Goal: Task Accomplishment & Management: Manage account settings

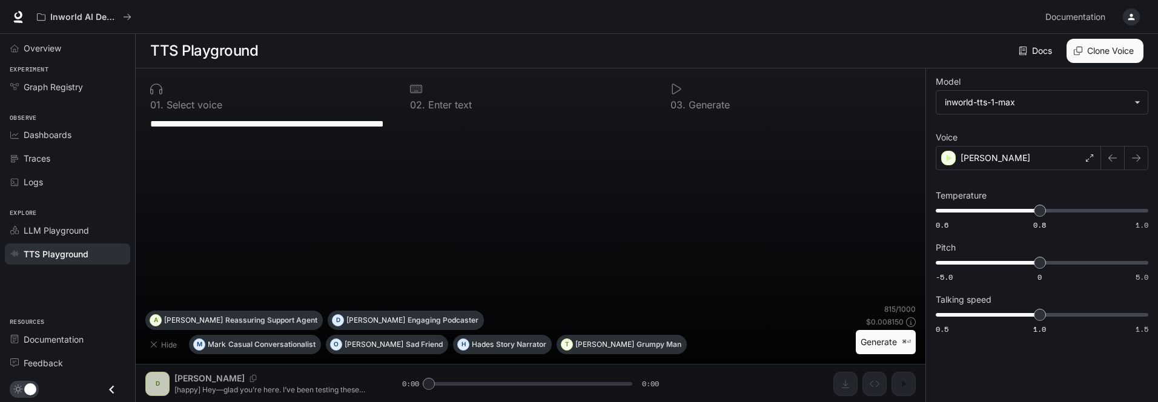
click at [871, 344] on button "Generate ⌘⏎" at bounding box center [885, 342] width 60 height 25
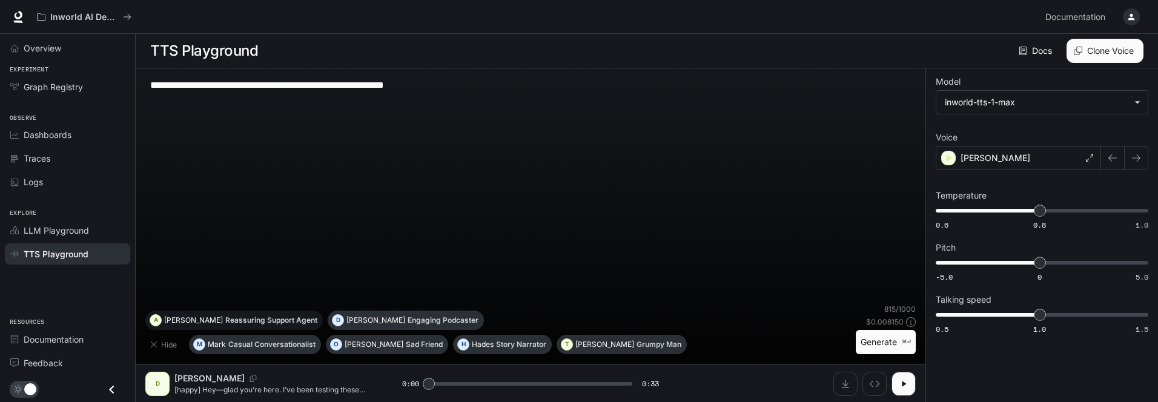
click at [317, 324] on p "Reassuring Support Agent" at bounding box center [271, 320] width 92 height 7
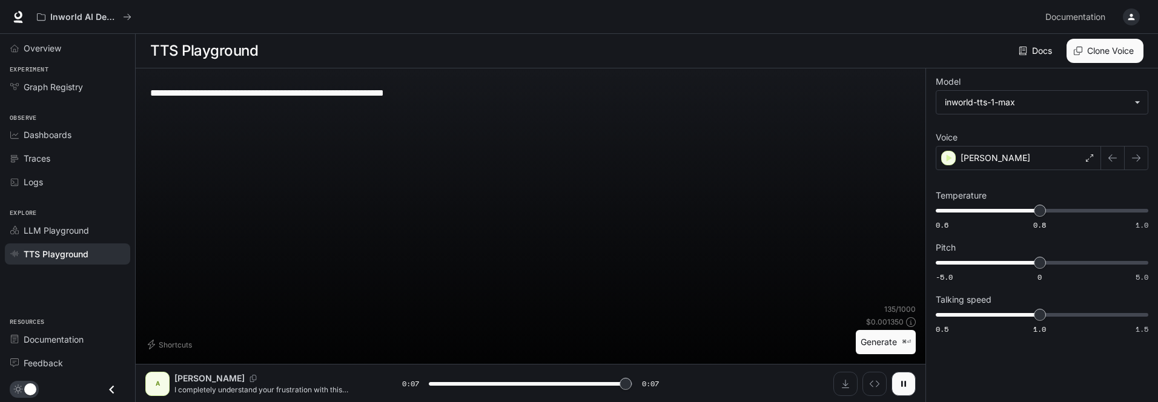
type input "*"
click at [271, 392] on p "I completely understand your frustration with this situation. Let me look into …" at bounding box center [273, 389] width 199 height 10
click at [159, 379] on div "A" at bounding box center [157, 383] width 19 height 19
click at [113, 387] on icon "Close drawer" at bounding box center [112, 389] width 16 height 16
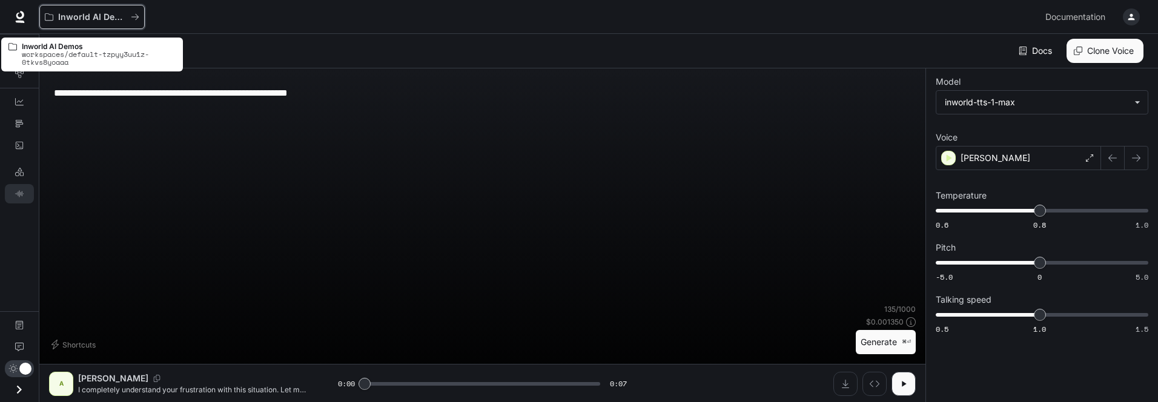
click at [94, 15] on p "Inworld AI Demos" at bounding box center [92, 17] width 68 height 10
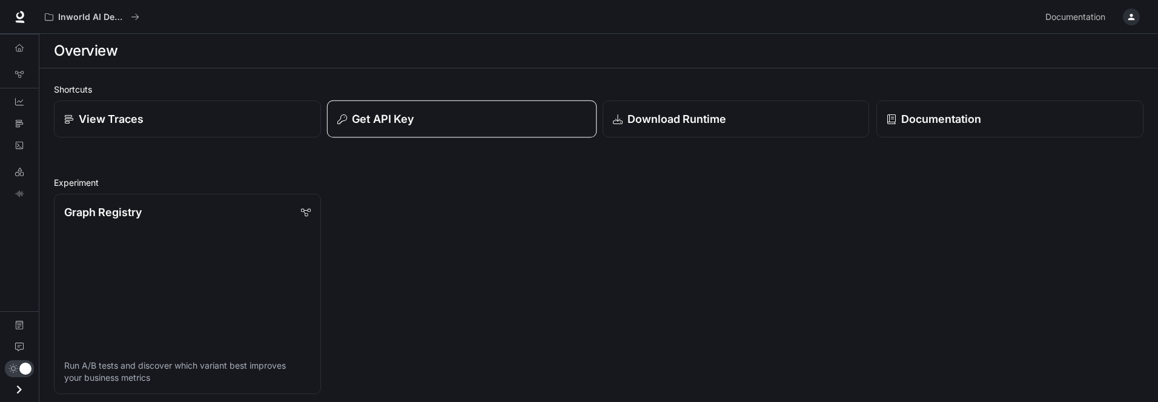
click at [386, 127] on p "Get API Key" at bounding box center [383, 119] width 62 height 16
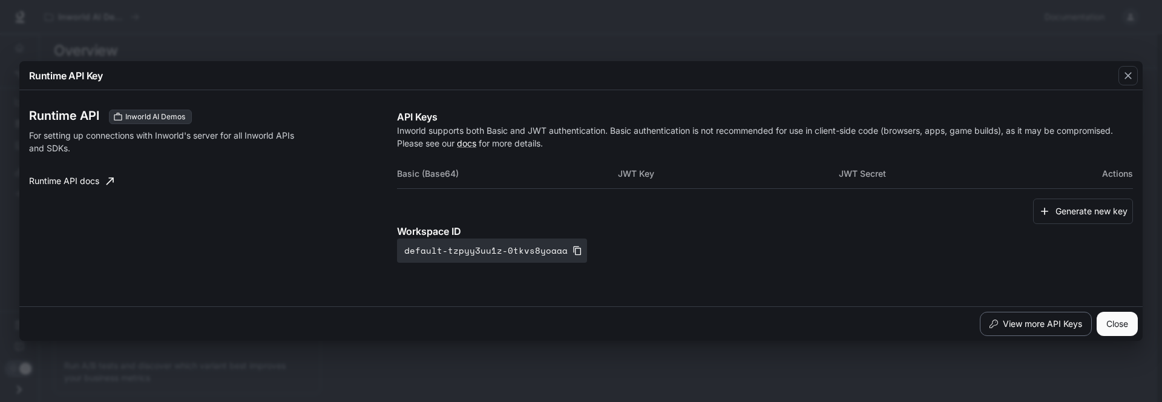
click at [1023, 325] on button "View more API Keys" at bounding box center [1036, 324] width 112 height 24
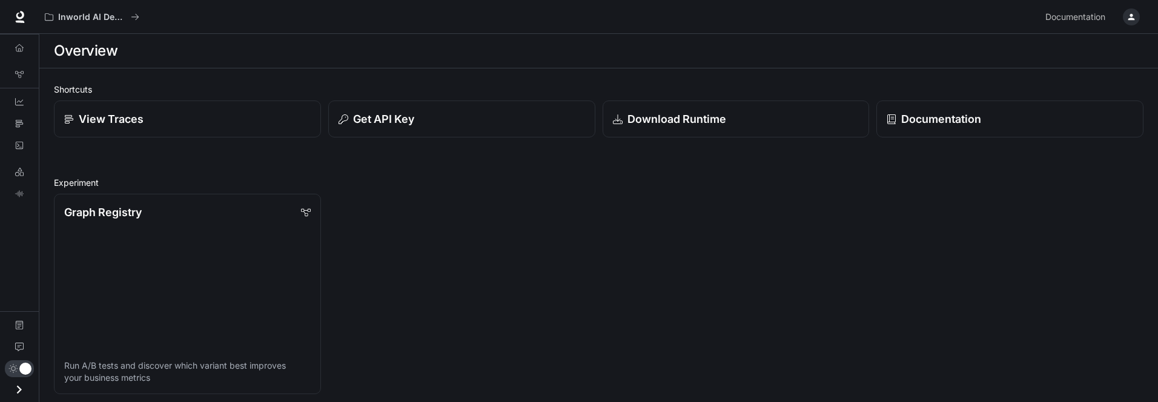
click at [138, 124] on p "View Traces" at bounding box center [111, 119] width 65 height 16
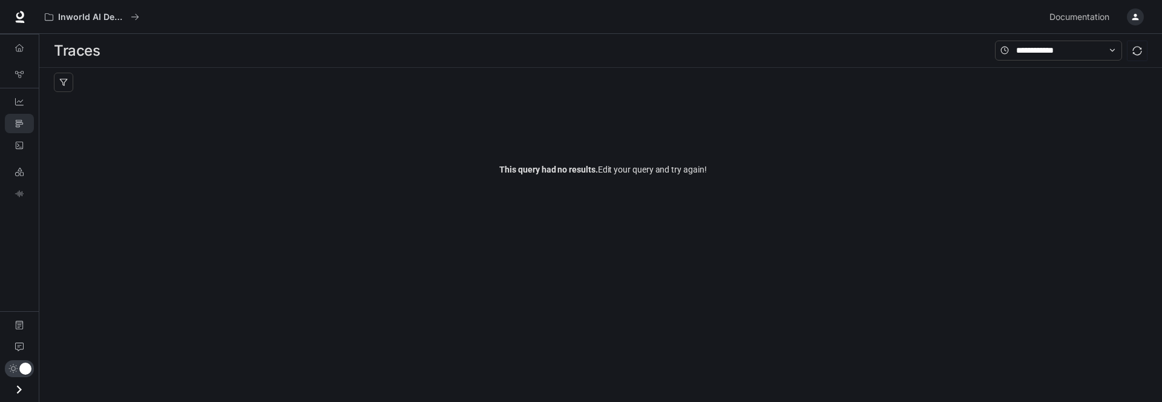
click at [17, 392] on icon "Open drawer" at bounding box center [19, 389] width 16 height 16
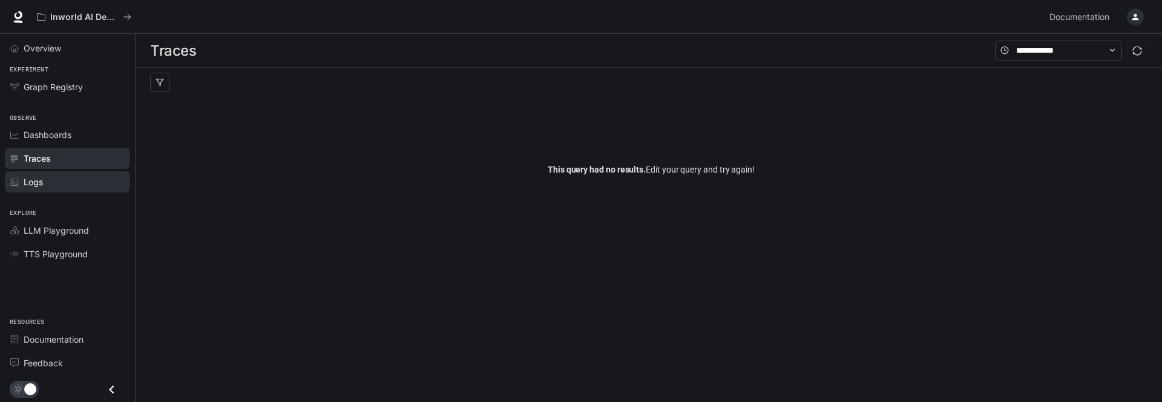
click at [61, 185] on div "Logs" at bounding box center [74, 182] width 101 height 13
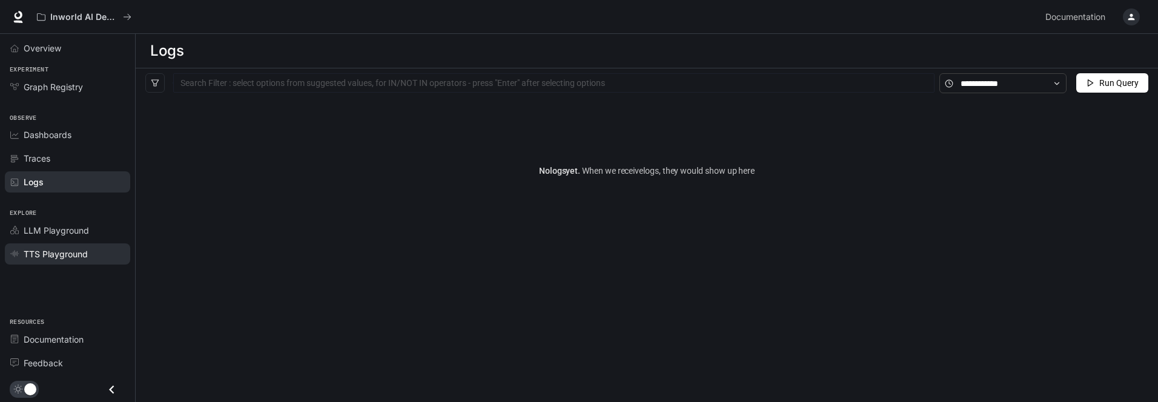
click at [75, 255] on span "TTS Playground" at bounding box center [56, 254] width 64 height 13
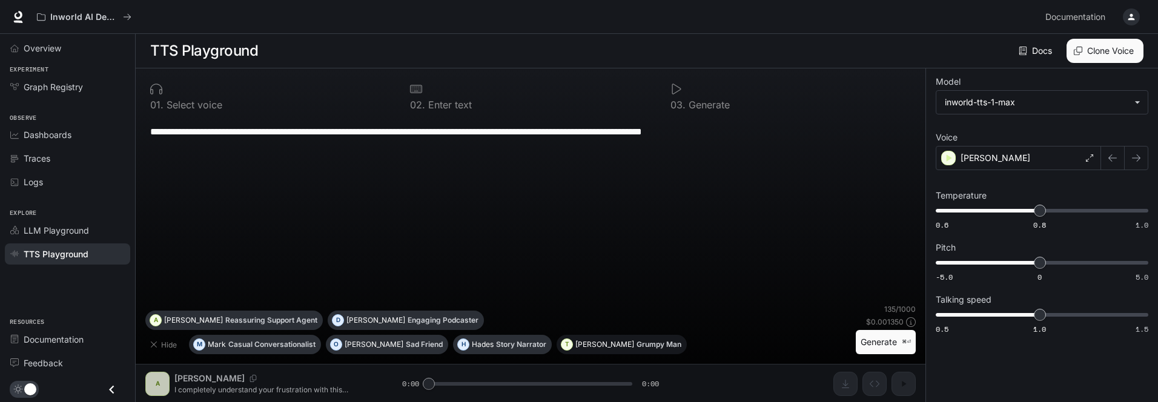
click at [575, 342] on p "[PERSON_NAME]" at bounding box center [604, 344] width 59 height 7
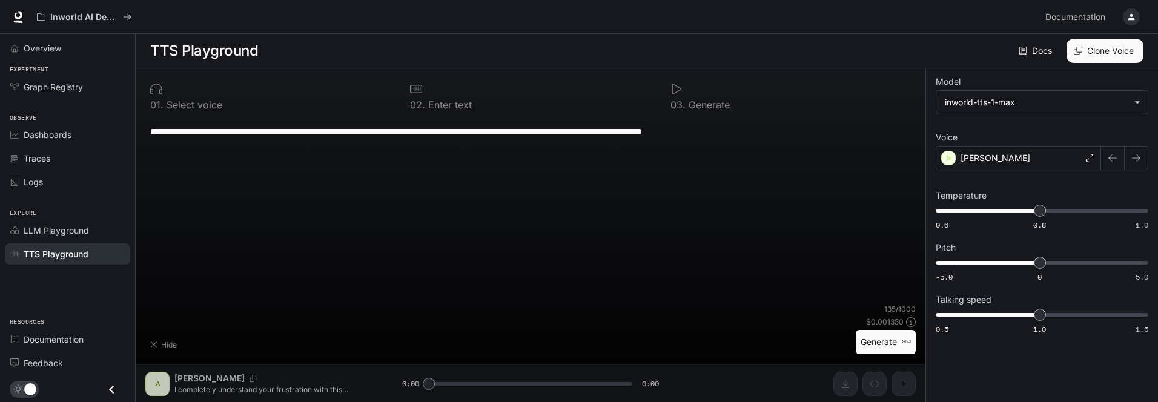
type textarea "**********"
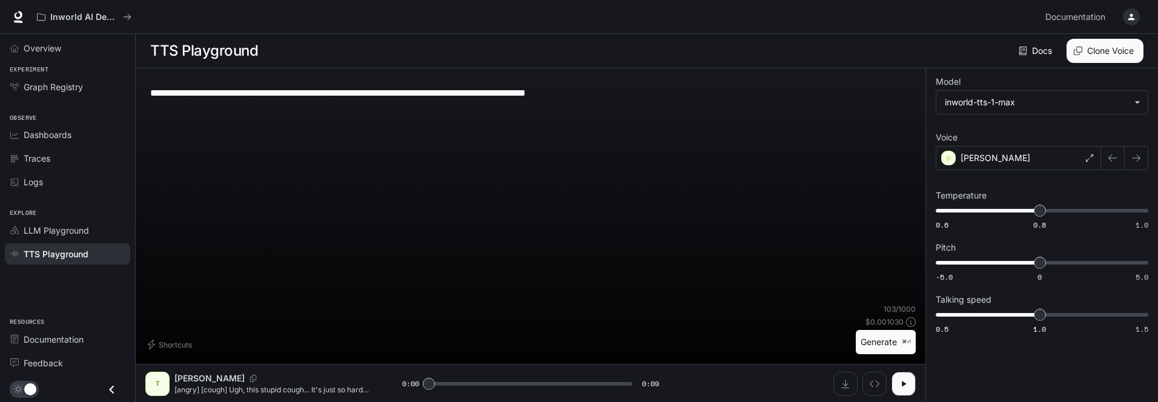
scroll to position [1, 0]
click at [163, 383] on div "T" at bounding box center [157, 383] width 19 height 19
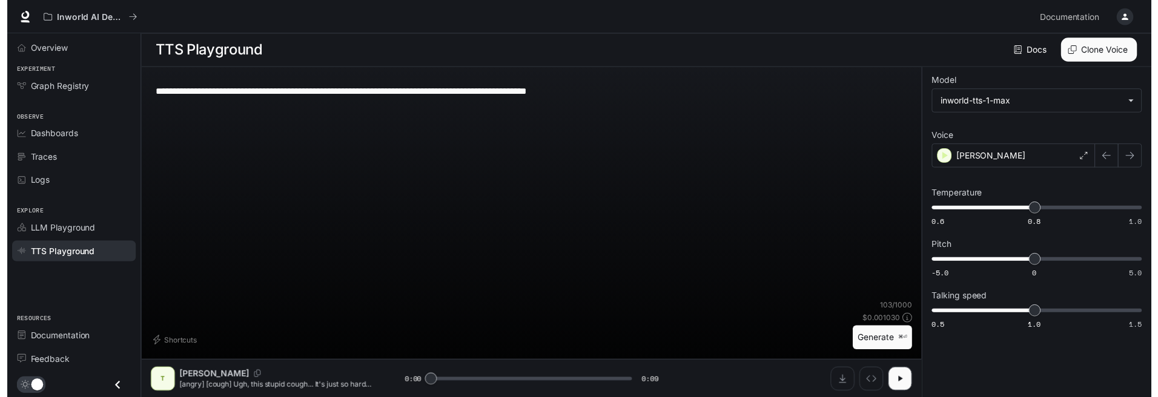
scroll to position [0, 0]
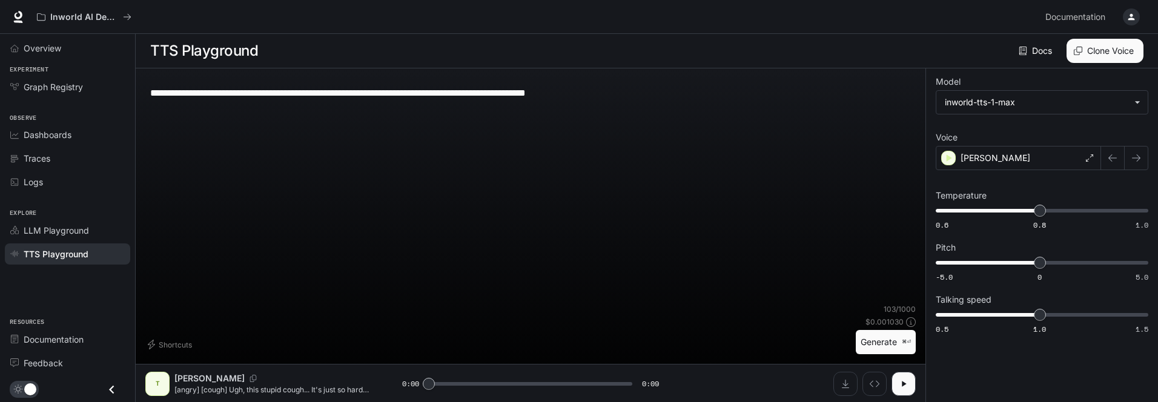
click at [48, 253] on span "TTS Playground" at bounding box center [56, 254] width 65 height 13
click at [1025, 157] on div "[PERSON_NAME]" at bounding box center [1017, 158] width 165 height 24
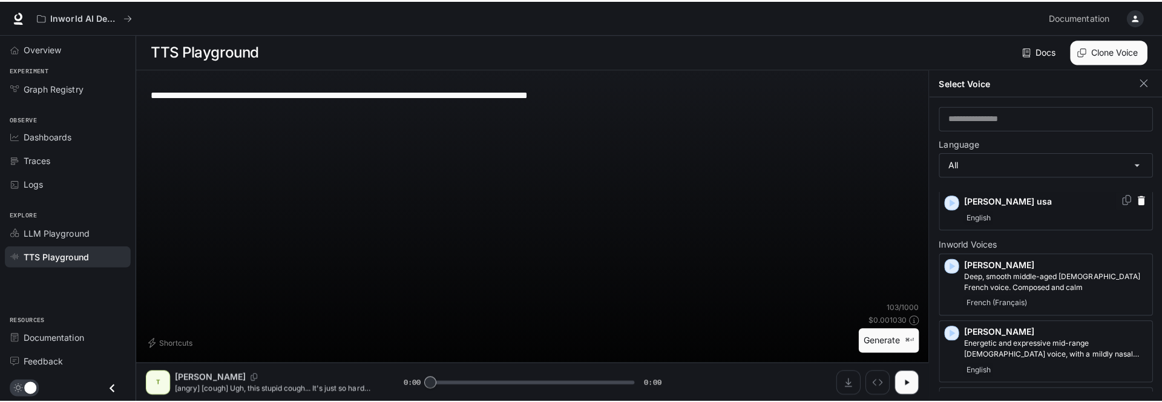
scroll to position [106, 0]
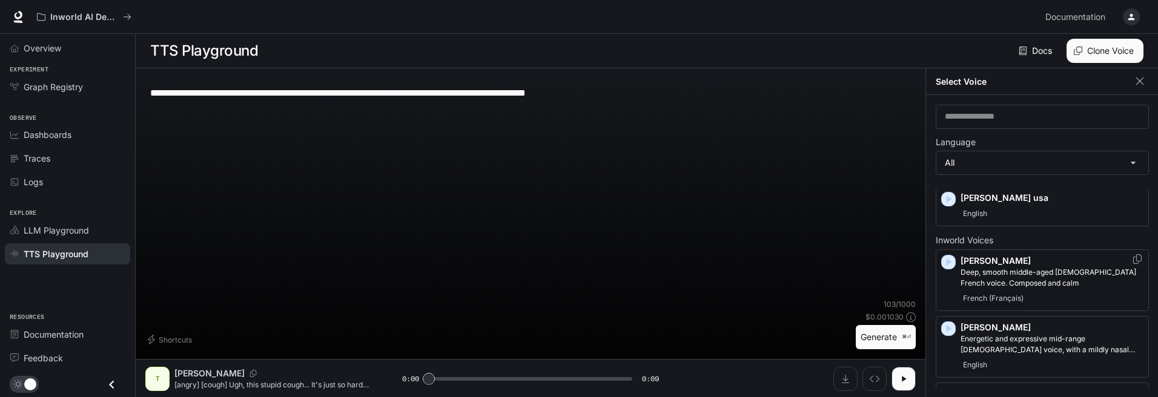
click at [1052, 308] on div "[PERSON_NAME], smooth middle-aged [DEMOGRAPHIC_DATA] French voice. Composed and…" at bounding box center [1041, 280] width 213 height 62
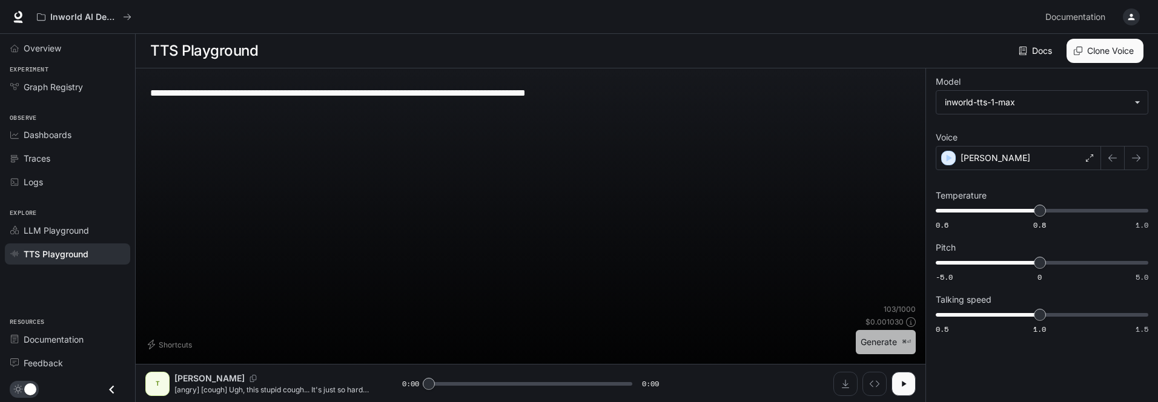
click at [874, 343] on button "Generate ⌘⏎" at bounding box center [885, 342] width 60 height 25
type input "*"
click at [875, 387] on icon "Inspect" at bounding box center [874, 384] width 10 height 10
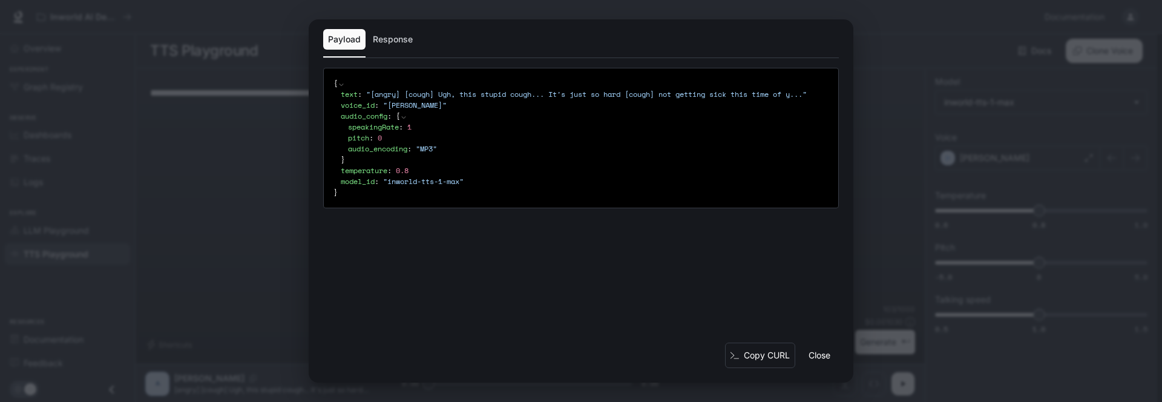
click at [266, 308] on div "Payload Response { text : " [angry] [cough] Ugh, this stupid cough... It's just…" at bounding box center [581, 201] width 1162 height 402
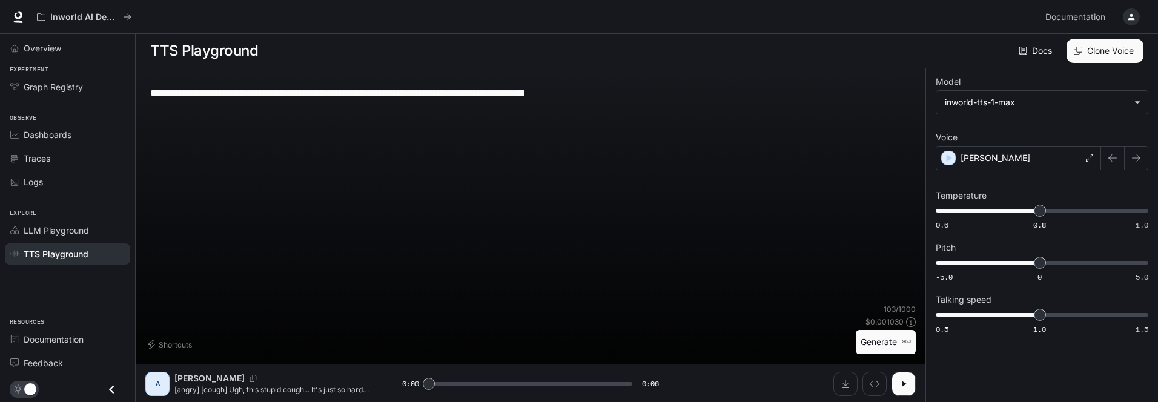
click at [1133, 18] on icon "button" at bounding box center [1131, 17] width 10 height 10
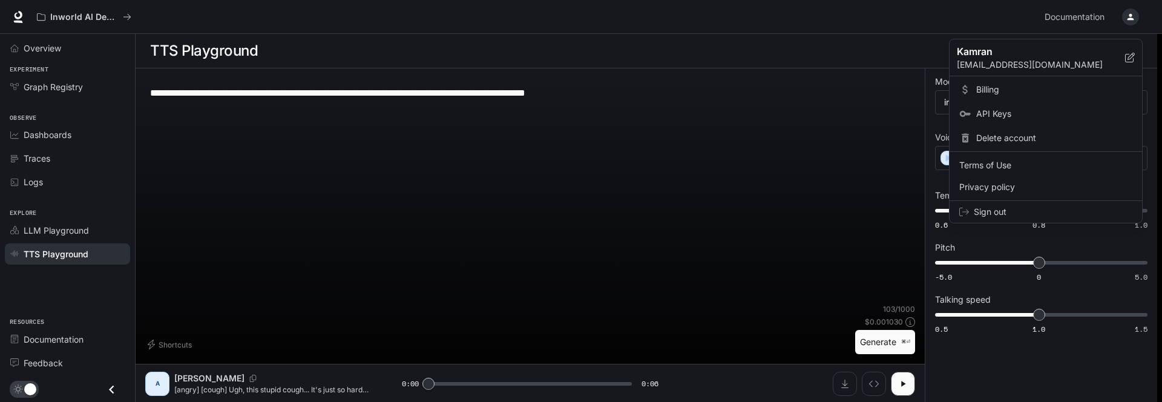
click at [998, 113] on span "API Keys" at bounding box center [1055, 114] width 156 height 12
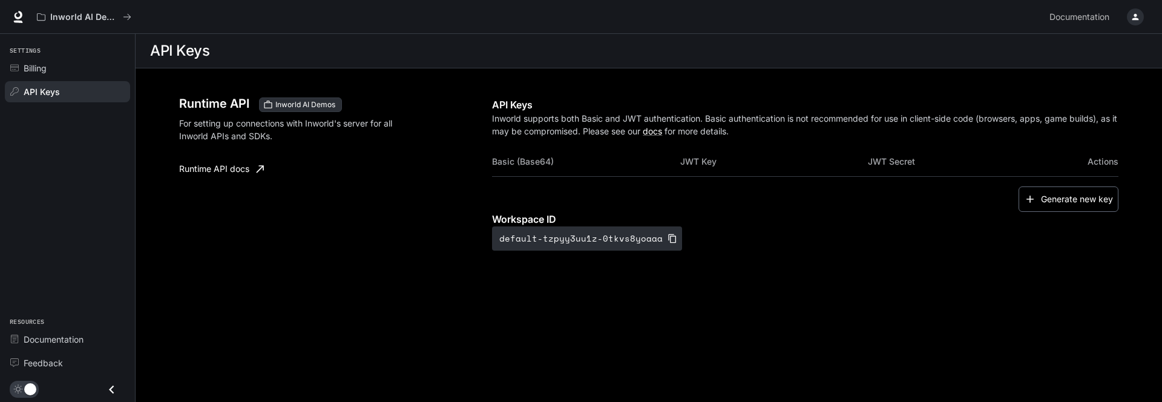
click at [1080, 192] on button "Generate new key" at bounding box center [1069, 199] width 100 height 26
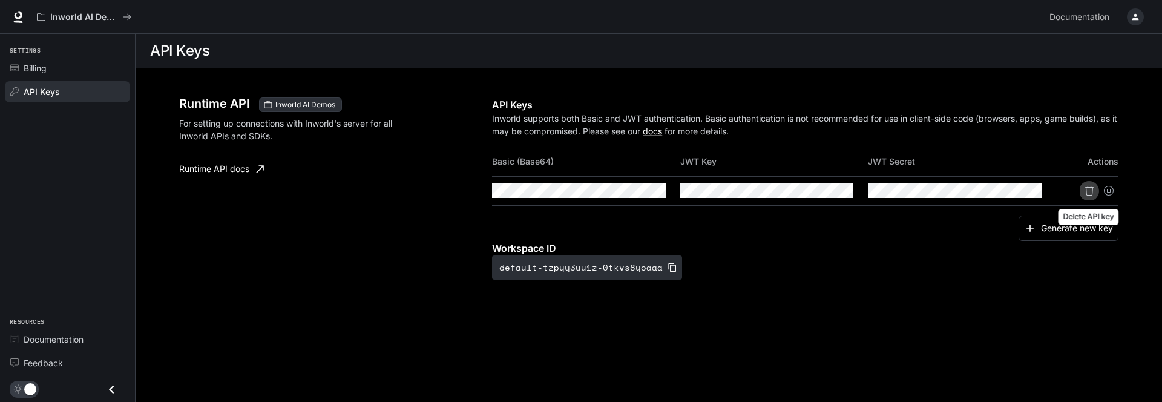
click at [1086, 191] on icon "Delete API key" at bounding box center [1090, 191] width 10 height 10
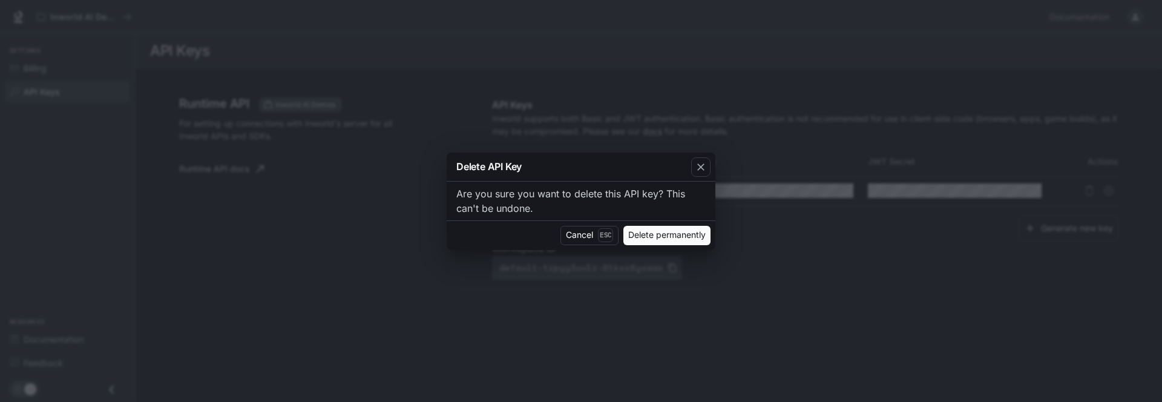
click at [662, 237] on button "Delete permanently" at bounding box center [667, 235] width 87 height 19
